Goal: Task Accomplishment & Management: Manage account settings

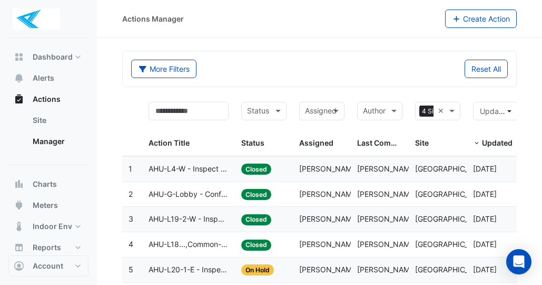
select select "***"
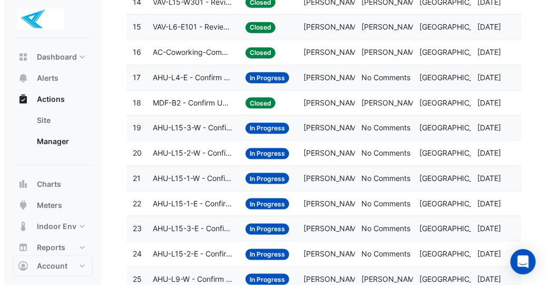
scroll to position [527, 0]
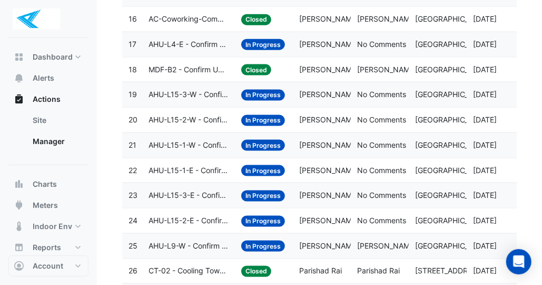
click at [231, 91] on datatable-body-cell "Action Title: AHU-L15-3-W - Confirm Unit Overnight Operation (Energy Waste)" at bounding box center [188, 94] width 93 height 25
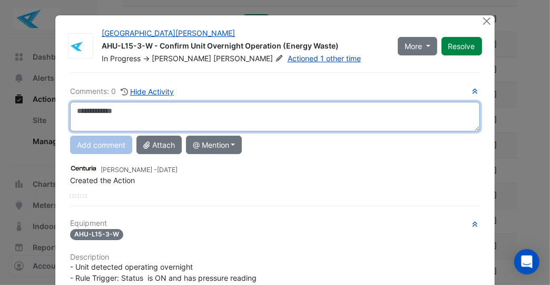
scroll to position [0, 0]
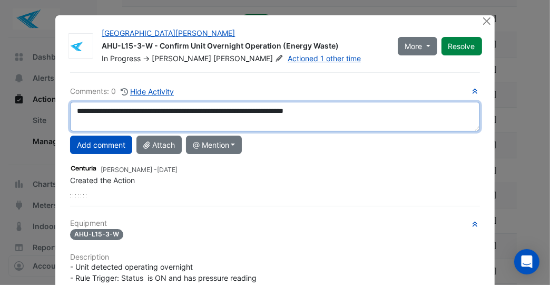
drag, startPoint x: 358, startPoint y: 111, endPoint x: 0, endPoint y: 123, distance: 358.2
click at [0, 123] on ngb-modal-window "[GEOGRAPHIC_DATA][PERSON_NAME] AHU-L15-3-W - Confirm Unit Overnight Operation (…" at bounding box center [275, 142] width 550 height 285
type textarea "**********"
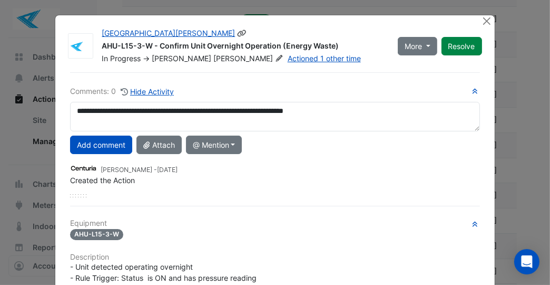
click at [427, 43] on button "More" at bounding box center [418, 46] width 40 height 18
drag, startPoint x: 464, startPoint y: 41, endPoint x: 463, endPoint y: 46, distance: 5.8
click at [464, 41] on button "Resolve" at bounding box center [462, 46] width 41 height 18
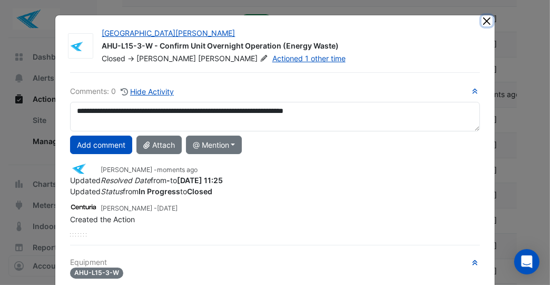
click at [482, 24] on button "Close" at bounding box center [487, 20] width 11 height 11
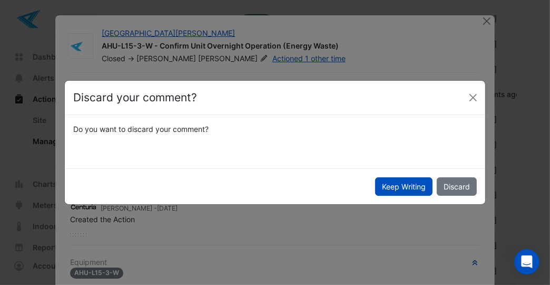
click at [405, 188] on button "Keep Writing" at bounding box center [403, 186] width 57 height 18
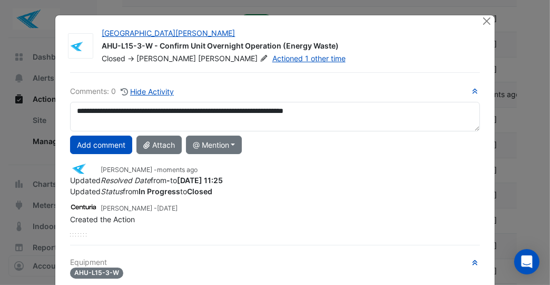
click at [117, 145] on button "Add comment" at bounding box center [101, 144] width 62 height 18
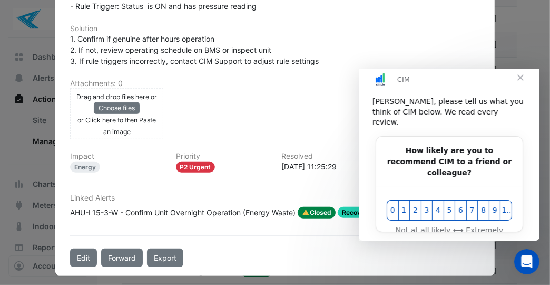
click at [518, 85] on span "Close" at bounding box center [520, 77] width 38 height 38
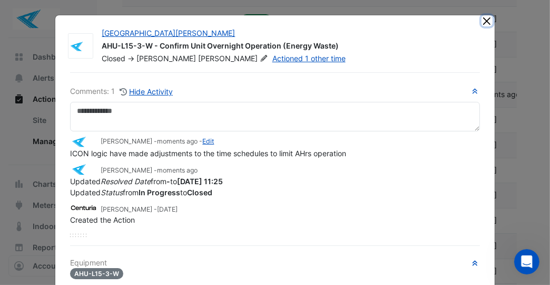
click at [482, 21] on button "Close" at bounding box center [487, 20] width 11 height 11
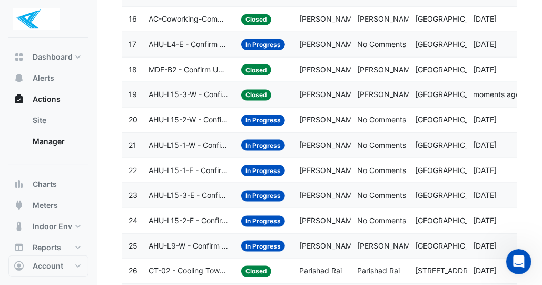
click at [234, 116] on datatable-body-cell "Action Title: AHU-L15-2-W - Confirm Unit Overnight Operation (Energy Waste)" at bounding box center [188, 120] width 93 height 25
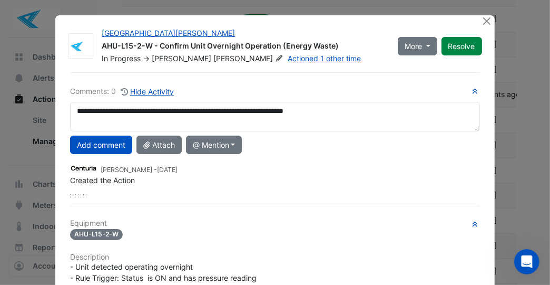
type textarea "**********"
click at [81, 145] on button "Add comment" at bounding box center [101, 144] width 62 height 18
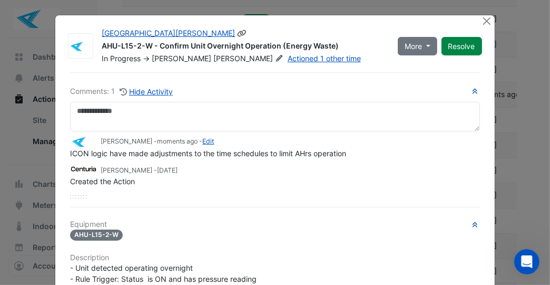
click at [467, 41] on button "Resolve" at bounding box center [462, 46] width 41 height 18
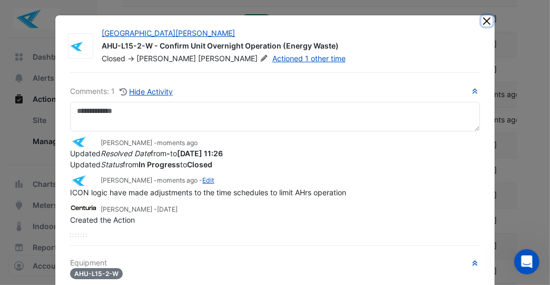
click at [483, 18] on button "Close" at bounding box center [487, 20] width 11 height 11
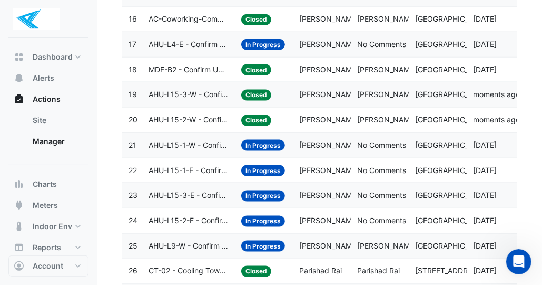
click at [231, 143] on datatable-body-cell "Action Title: AHU-L15-1-W - Confirm Unit Overnight Operation (Energy Waste)" at bounding box center [188, 145] width 93 height 25
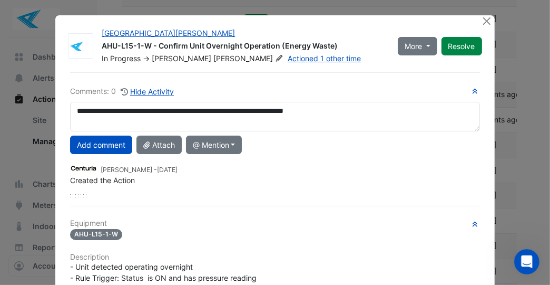
type textarea "**********"
click at [87, 144] on button "Add comment" at bounding box center [101, 144] width 62 height 18
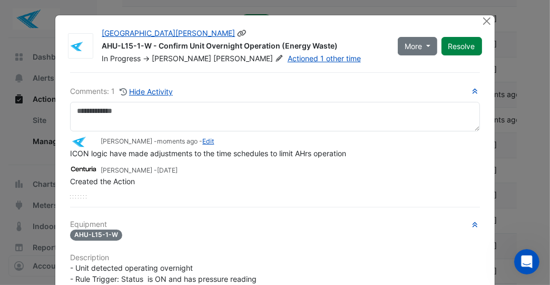
click at [458, 45] on button "Resolve" at bounding box center [462, 46] width 41 height 18
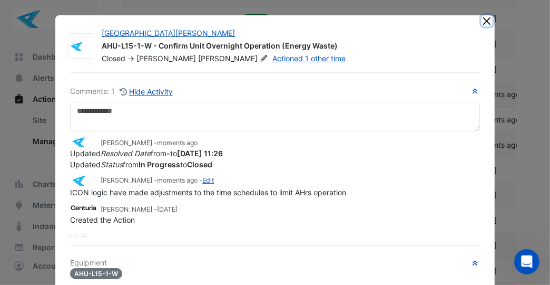
click at [483, 18] on button "Close" at bounding box center [487, 20] width 11 height 11
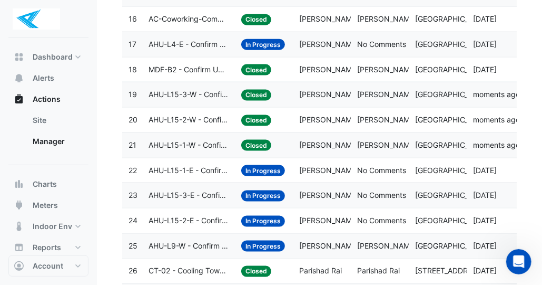
click at [231, 169] on datatable-body-cell "Action Title: AHU-L15-1-E - Confirm Unit Overnight Operation (Energy Waste)" at bounding box center [188, 170] width 93 height 25
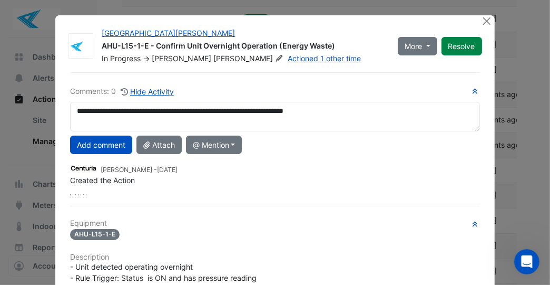
type textarea "**********"
click at [108, 146] on button "Add comment" at bounding box center [101, 144] width 62 height 18
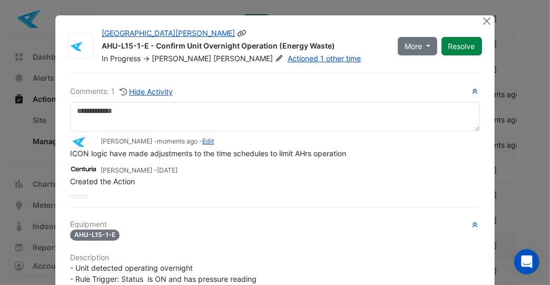
click at [463, 44] on button "Resolve" at bounding box center [462, 46] width 41 height 18
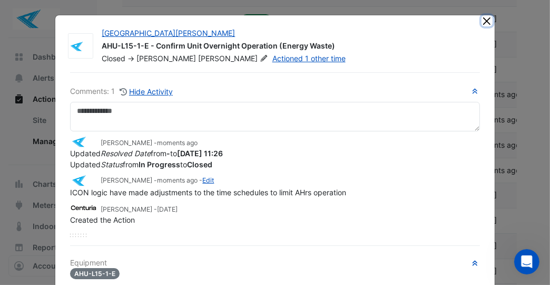
click at [482, 21] on button "Close" at bounding box center [487, 20] width 11 height 11
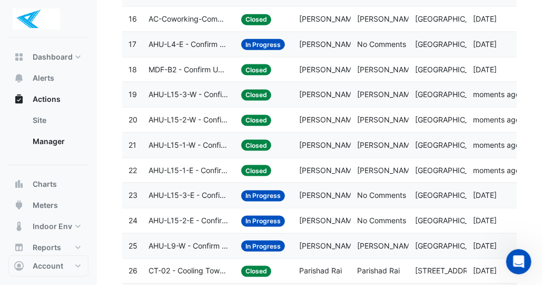
click at [232, 187] on datatable-body-cell "Action Title: AHU-L15-3-E - Confirm Unit Overnight Operation (Energy Waste)" at bounding box center [188, 195] width 93 height 25
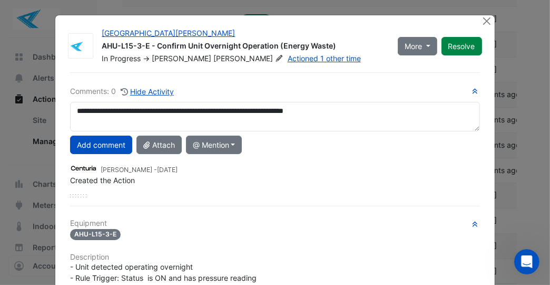
type textarea "**********"
click at [103, 145] on button "Add comment" at bounding box center [101, 144] width 62 height 18
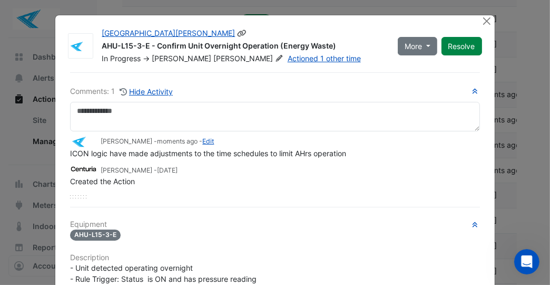
click at [469, 47] on button "Resolve" at bounding box center [462, 46] width 41 height 18
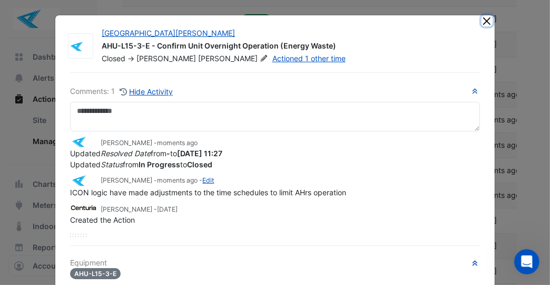
click at [482, 16] on button "Close" at bounding box center [487, 20] width 11 height 11
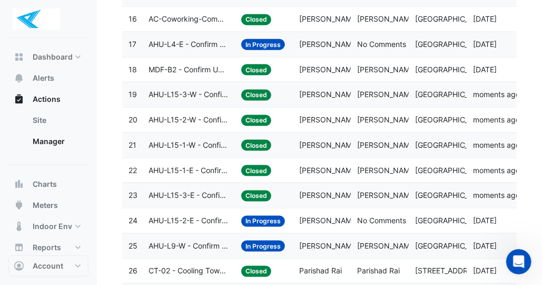
click at [237, 217] on datatable-body-cell "Status: In Progress" at bounding box center [264, 220] width 58 height 25
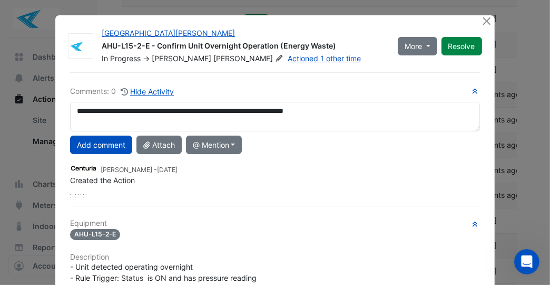
type textarea "**********"
click at [104, 145] on button "Add comment" at bounding box center [101, 144] width 62 height 18
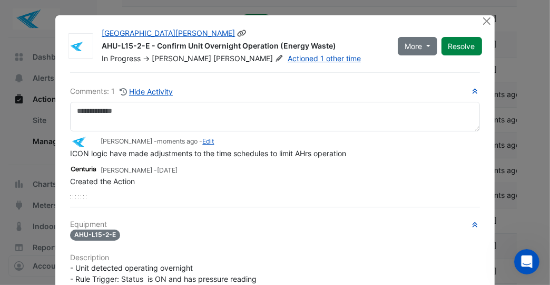
click at [458, 46] on button "Resolve" at bounding box center [462, 46] width 41 height 18
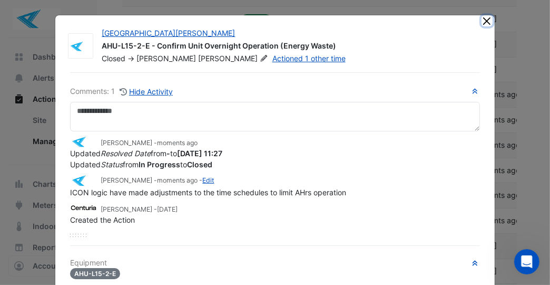
click at [484, 21] on button "Close" at bounding box center [487, 20] width 11 height 11
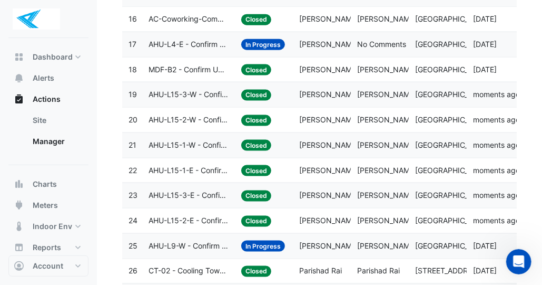
click at [230, 43] on datatable-body-cell "Action Title: AHU-L4-E - Confirm Unit Overnight Operation (Energy Waste)" at bounding box center [188, 44] width 93 height 25
click at [239, 46] on datatable-body-cell "Status: In Progress" at bounding box center [264, 44] width 58 height 25
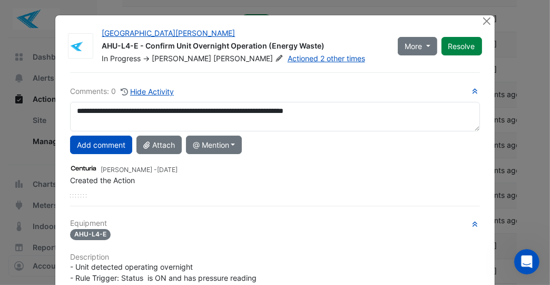
type textarea "**********"
click at [97, 146] on button "Add comment" at bounding box center [101, 144] width 62 height 18
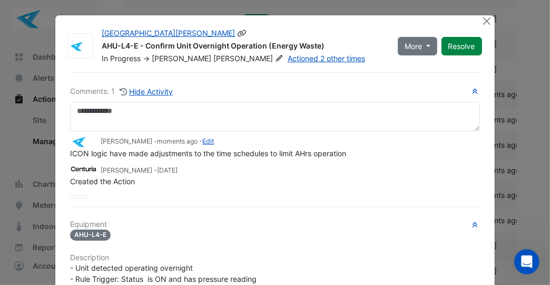
click at [466, 45] on button "Resolve" at bounding box center [462, 46] width 41 height 18
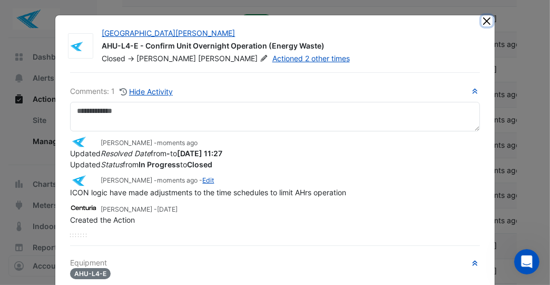
click at [482, 20] on button "Close" at bounding box center [487, 20] width 11 height 11
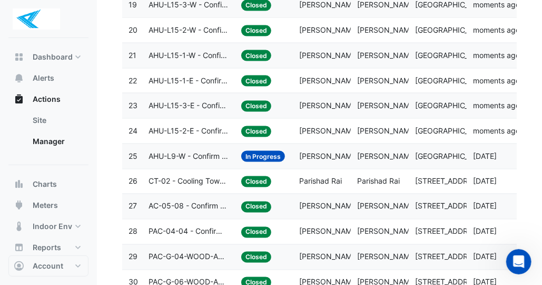
scroll to position [633, 0]
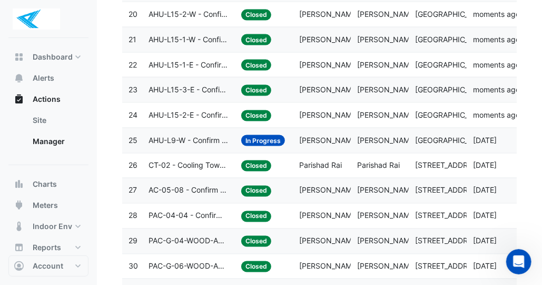
click at [238, 133] on datatable-body-cell "Status: In Progress" at bounding box center [264, 140] width 58 height 25
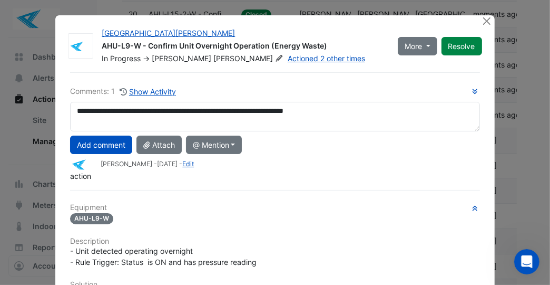
type textarea "**********"
click at [109, 142] on button "Add comment" at bounding box center [101, 144] width 62 height 18
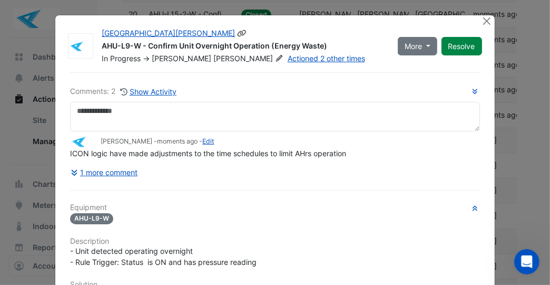
click at [467, 44] on button "Resolve" at bounding box center [462, 46] width 41 height 18
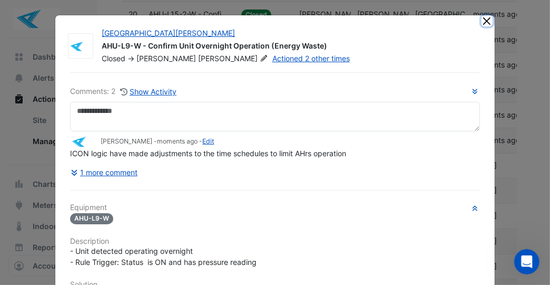
click at [482, 22] on button "Close" at bounding box center [487, 20] width 11 height 11
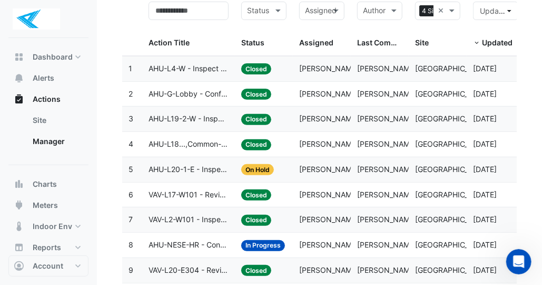
scroll to position [211, 0]
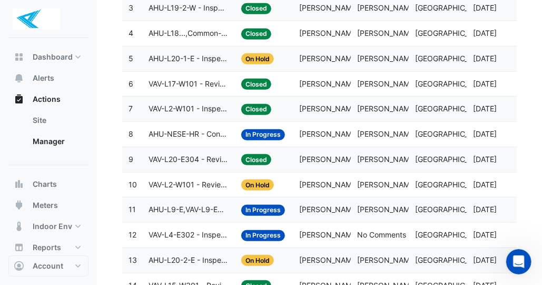
click at [236, 207] on datatable-body-cell "Status: In Progress" at bounding box center [264, 209] width 58 height 25
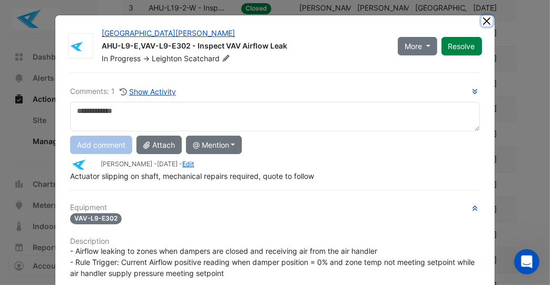
click at [484, 18] on button "Close" at bounding box center [487, 20] width 11 height 11
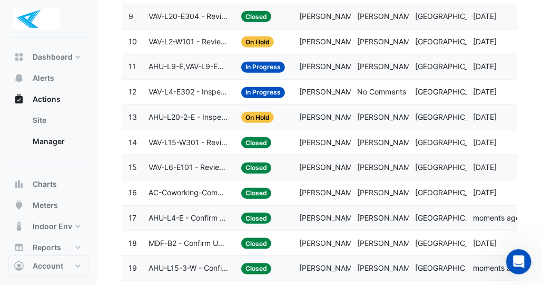
scroll to position [369, 0]
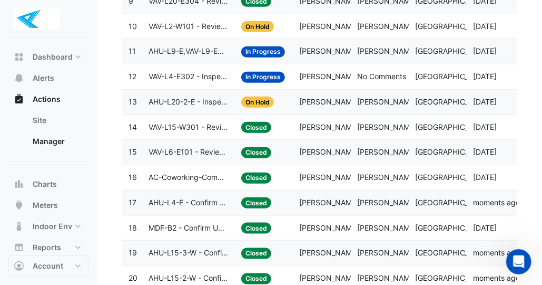
click at [237, 98] on datatable-body-cell "Status: On Hold" at bounding box center [264, 102] width 58 height 25
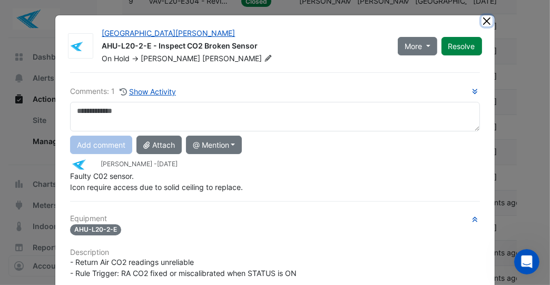
click at [482, 18] on button "Close" at bounding box center [487, 20] width 11 height 11
